Goal: Find specific page/section: Find specific page/section

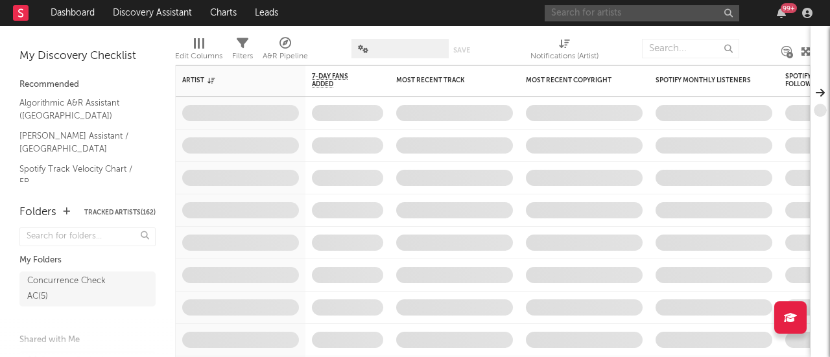
click at [658, 10] on input "text" at bounding box center [641, 13] width 194 height 16
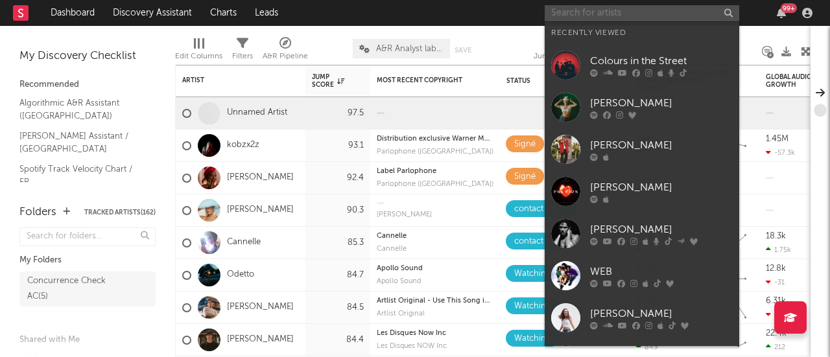
type input "m"
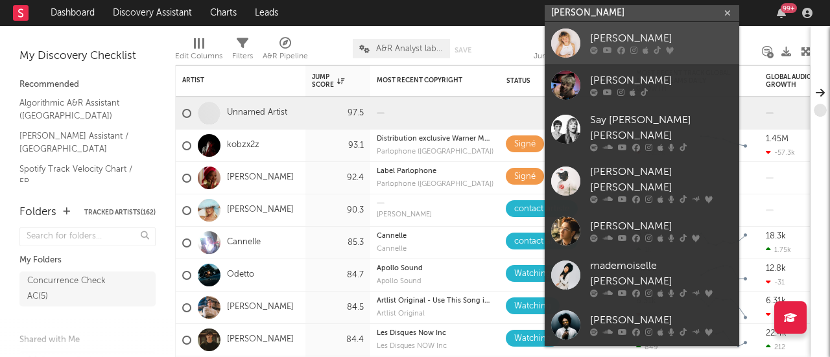
type input "[PERSON_NAME]"
click at [647, 47] on icon at bounding box center [645, 51] width 6 height 8
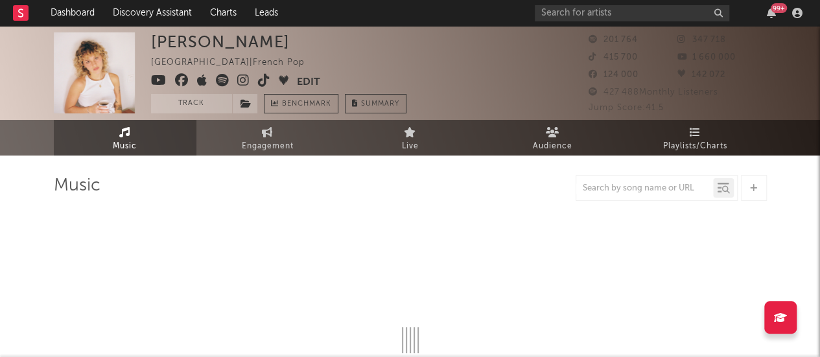
select select "6m"
